Goal: Book appointment/travel/reservation

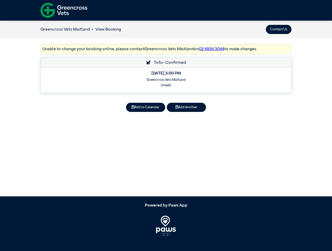
click at [278, 29] on button "Contact Us" at bounding box center [279, 29] width 26 height 9
click at [145, 107] on button "Add to Calendar" at bounding box center [145, 107] width 39 height 9
click at [186, 107] on button "Add Another" at bounding box center [186, 107] width 39 height 9
